Goal: Find specific page/section: Find specific page/section

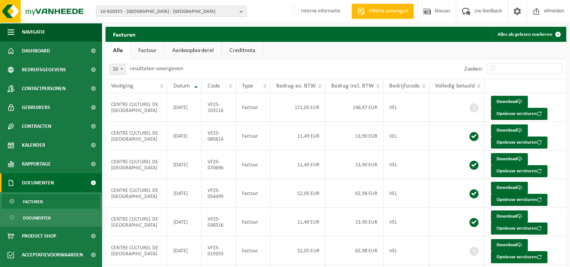
drag, startPoint x: 149, startPoint y: 15, endPoint x: 217, endPoint y: 5, distance: 68.9
click at [149, 15] on span "10-920355 - [GEOGRAPHIC_DATA] - [GEOGRAPHIC_DATA]" at bounding box center [168, 11] width 136 height 11
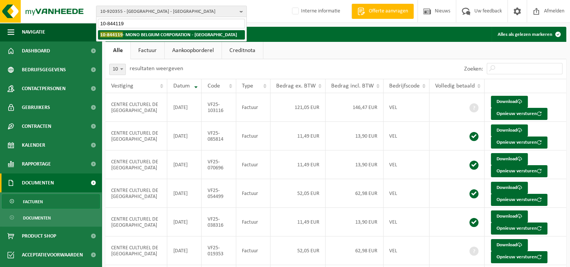
type input "10-844119"
click at [197, 38] on li "10-844119 - MONO BELGIUM CORPORATION - [GEOGRAPHIC_DATA]" at bounding box center [171, 34] width 147 height 9
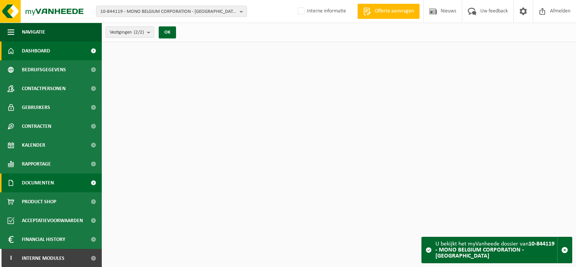
click at [44, 183] on span "Documenten" at bounding box center [38, 182] width 32 height 19
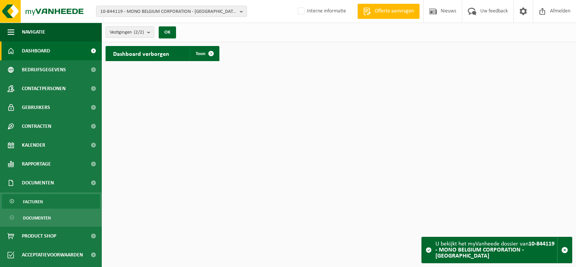
click at [44, 201] on link "Facturen" at bounding box center [51, 201] width 98 height 14
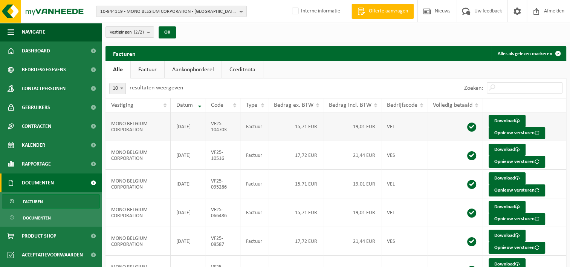
scroll to position [151, 0]
